Goal: Task Accomplishment & Management: Use online tool/utility

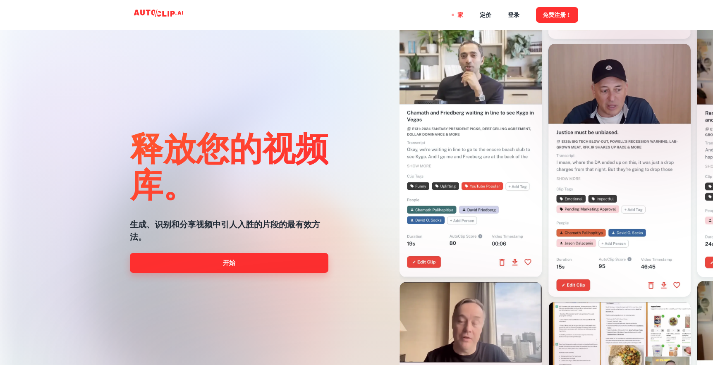
click at [247, 266] on link "开始" at bounding box center [229, 263] width 199 height 20
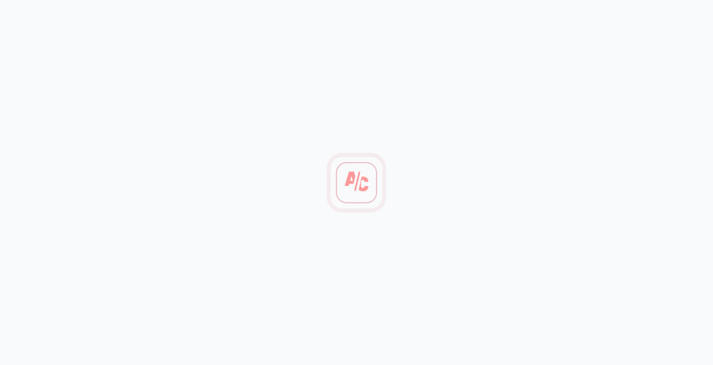
scroll to position [2, 0]
